Goal: Obtain resource: Download file/media

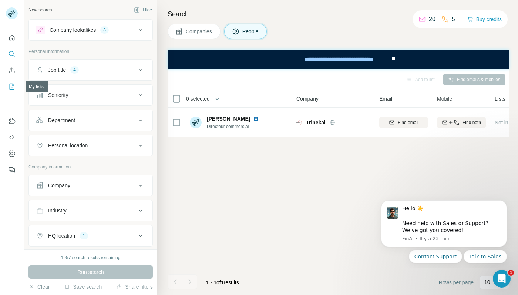
click at [9, 84] on icon "My lists" at bounding box center [11, 86] width 7 height 7
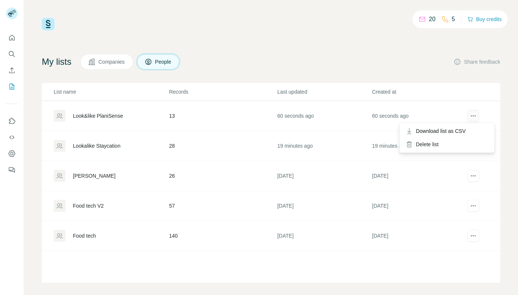
click at [469, 116] on button "actions" at bounding box center [473, 116] width 12 height 12
click at [448, 131] on span "Download list as CSV" at bounding box center [441, 130] width 50 height 7
